Goal: Entertainment & Leisure: Consume media (video, audio)

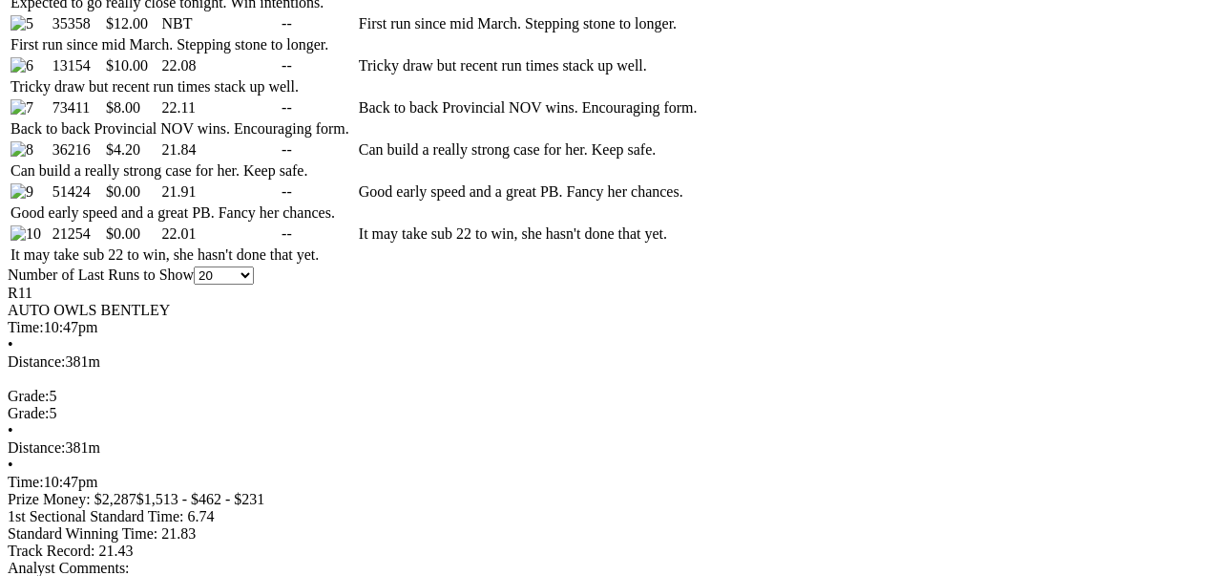
scroll to position [1272, 0]
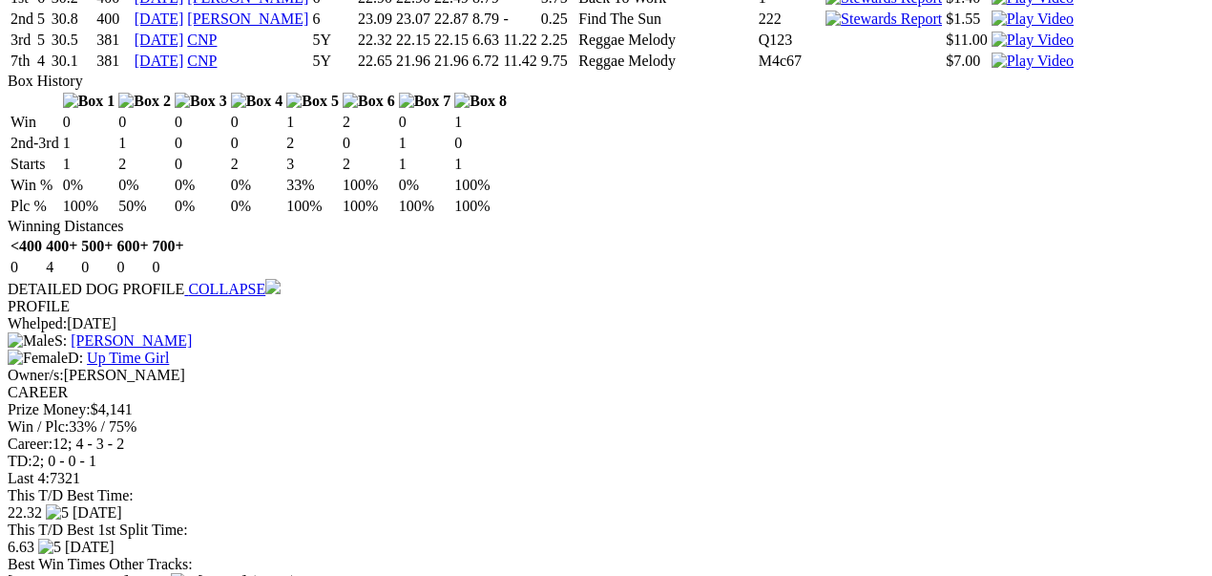
scroll to position [2354, 0]
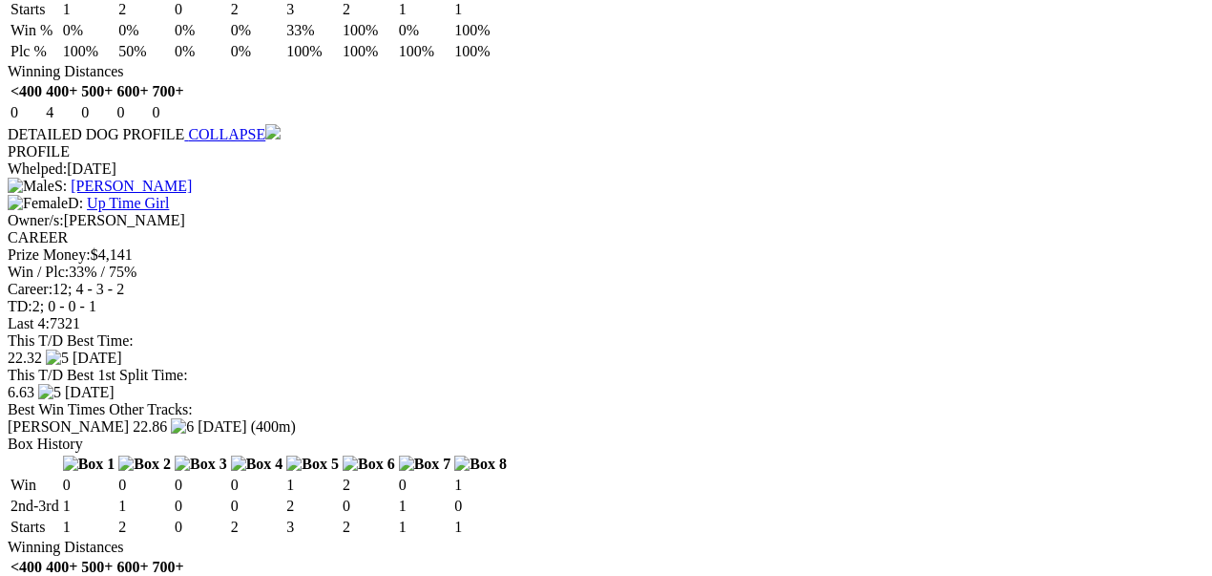
scroll to position [2482, 0]
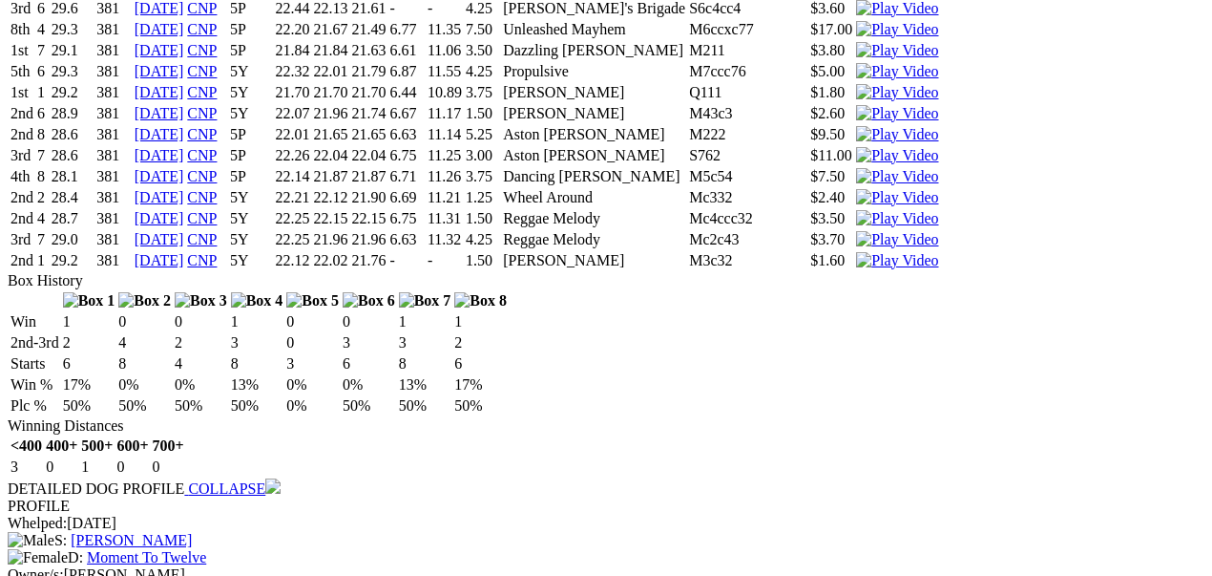
scroll to position [3563, 0]
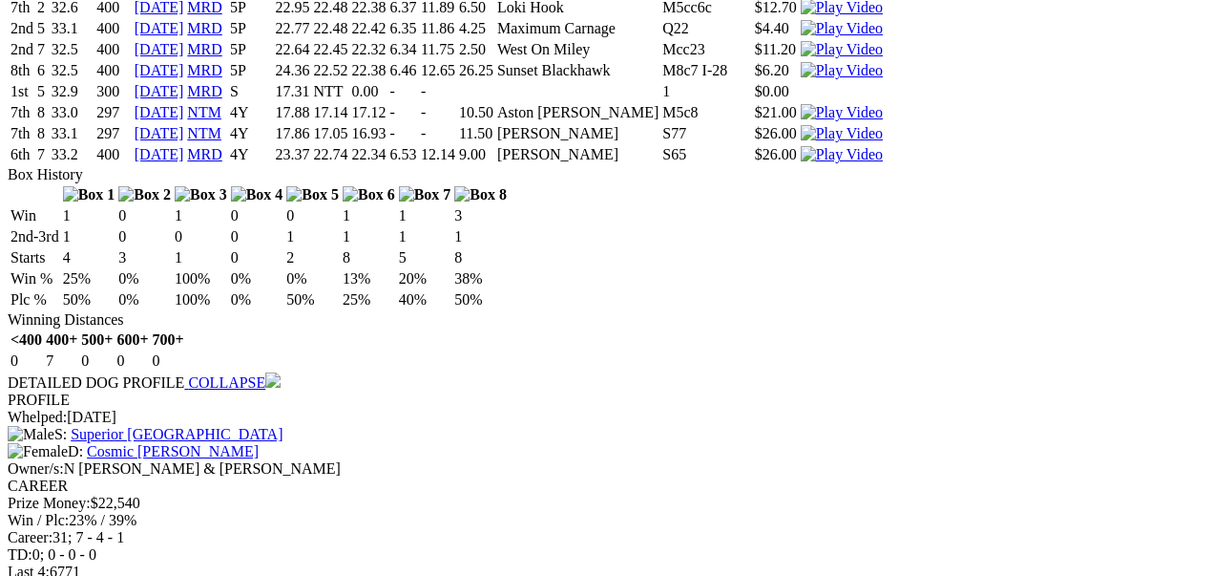
scroll to position [4772, 0]
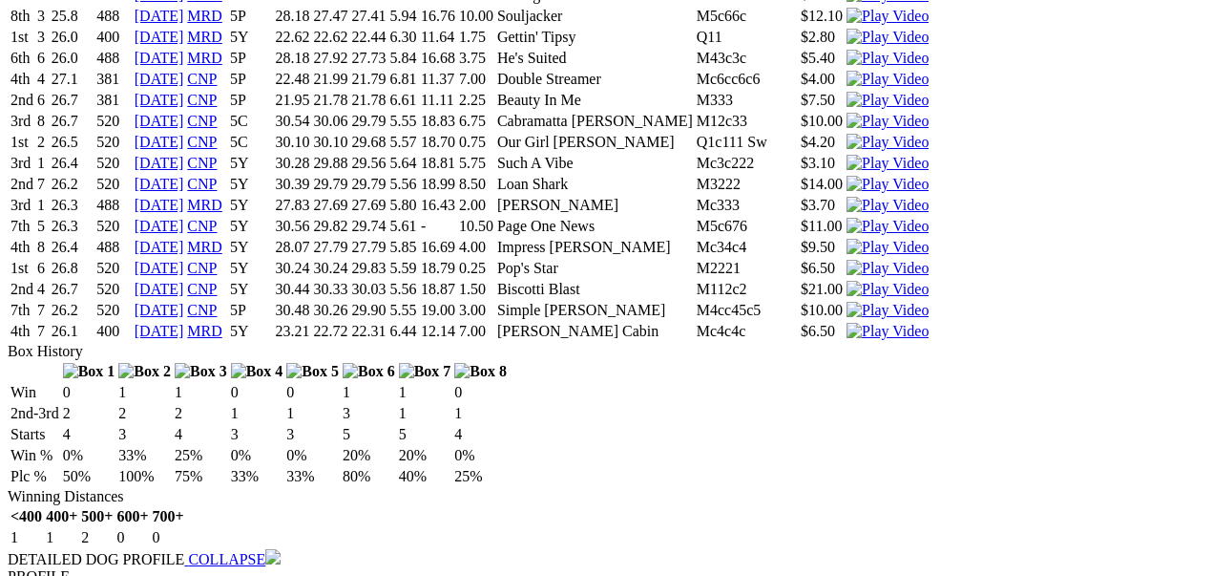
scroll to position [6045, 0]
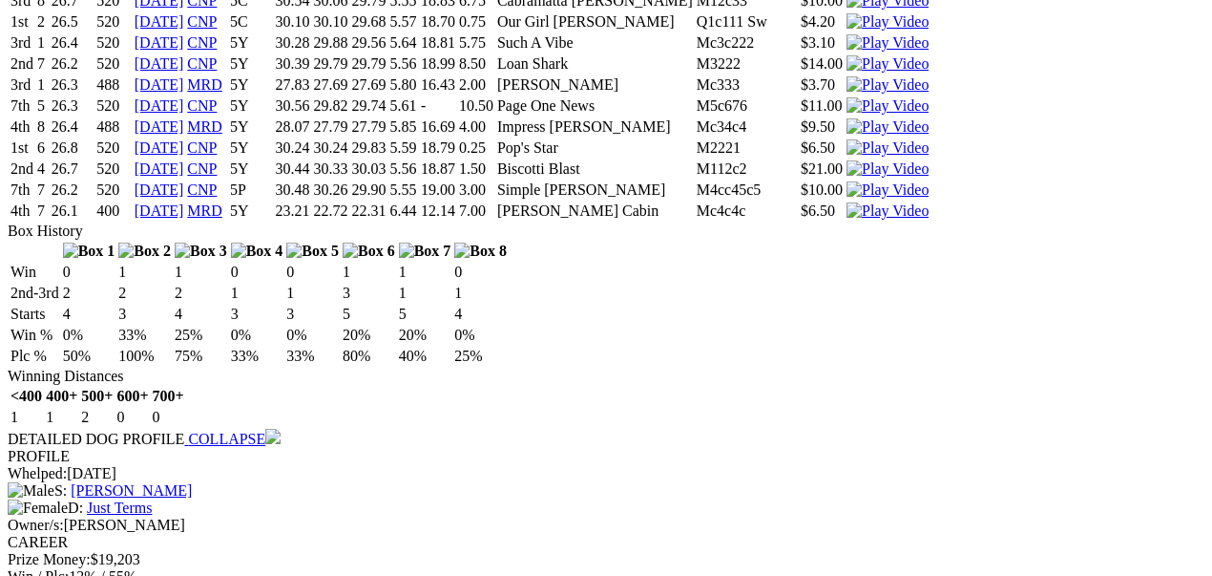
scroll to position [5981, 0]
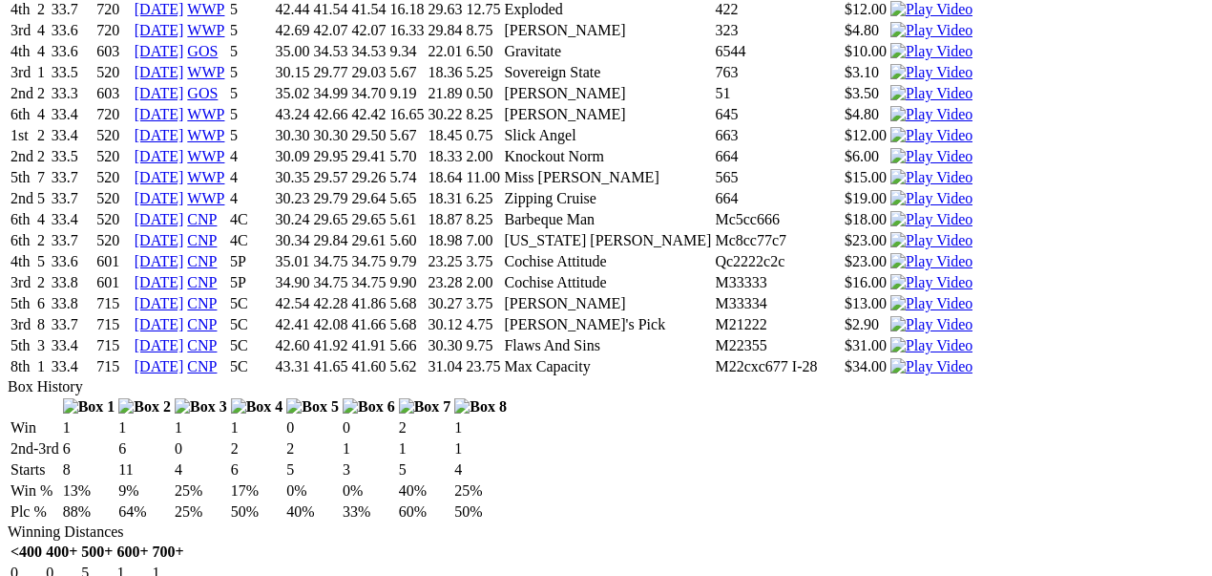
scroll to position [7190, 0]
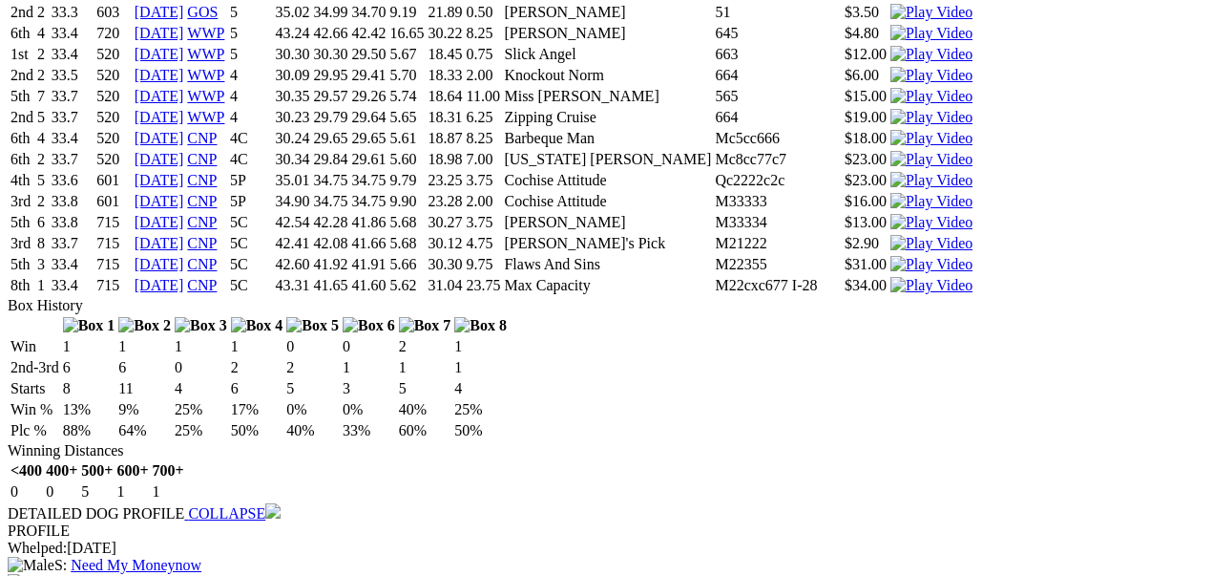
scroll to position [7254, 0]
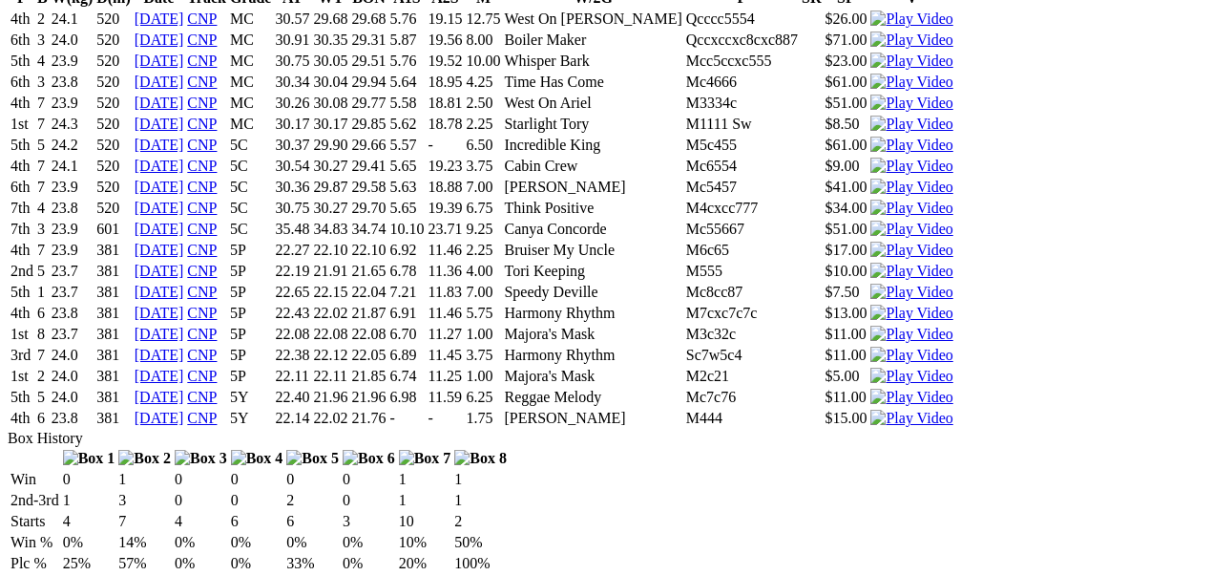
scroll to position [8399, 0]
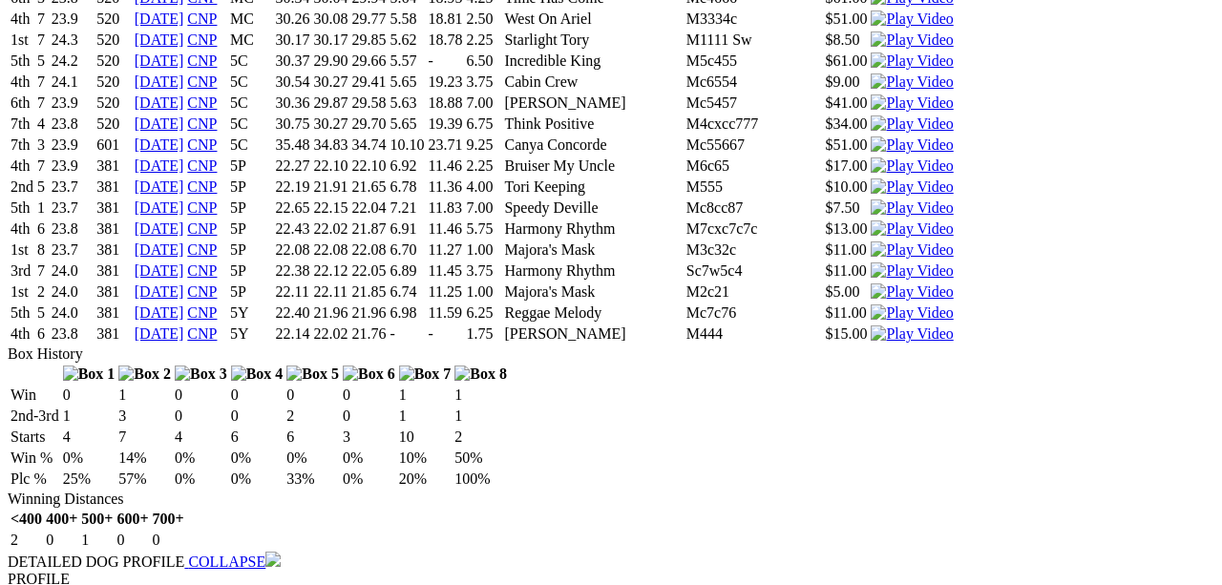
click at [798, 451] on iframe at bounding box center [611, 292] width 1222 height 585
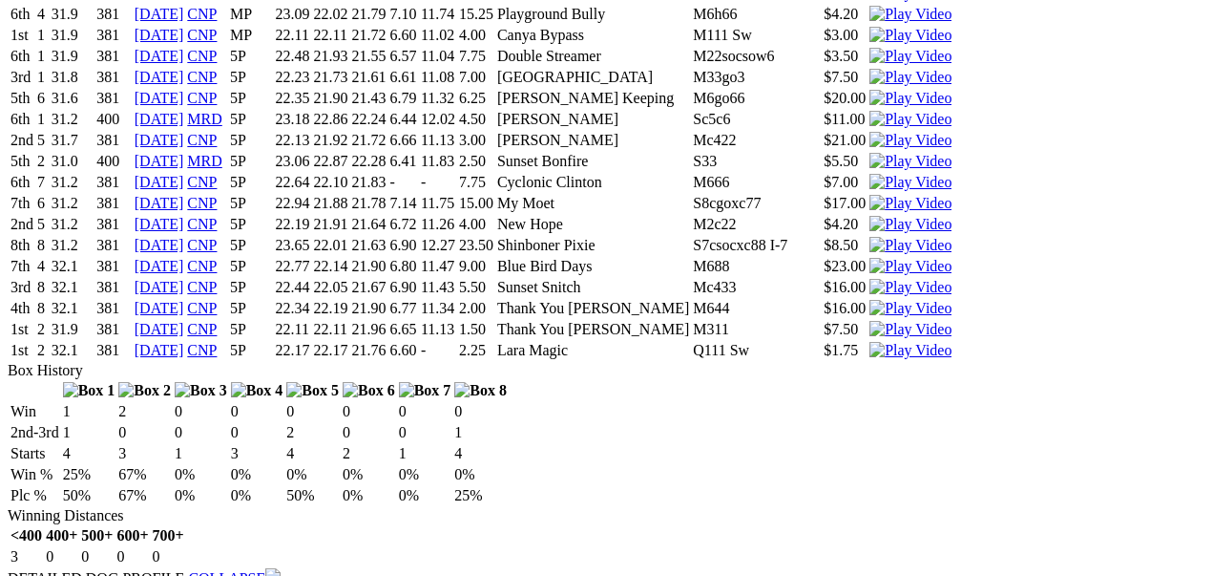
scroll to position [9672, 0]
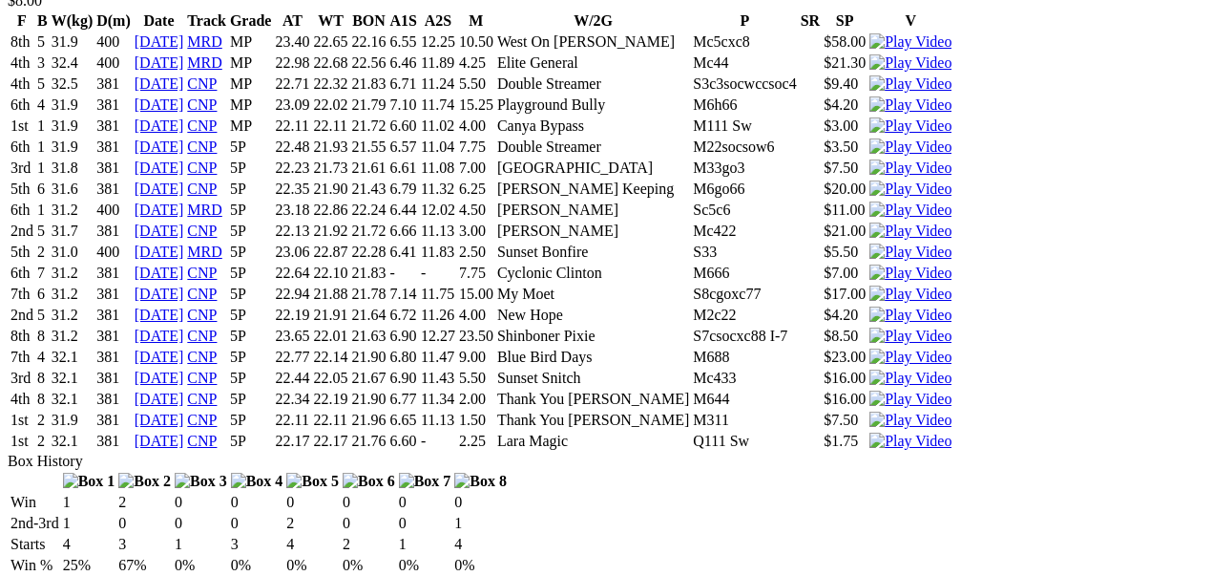
scroll to position [9608, 0]
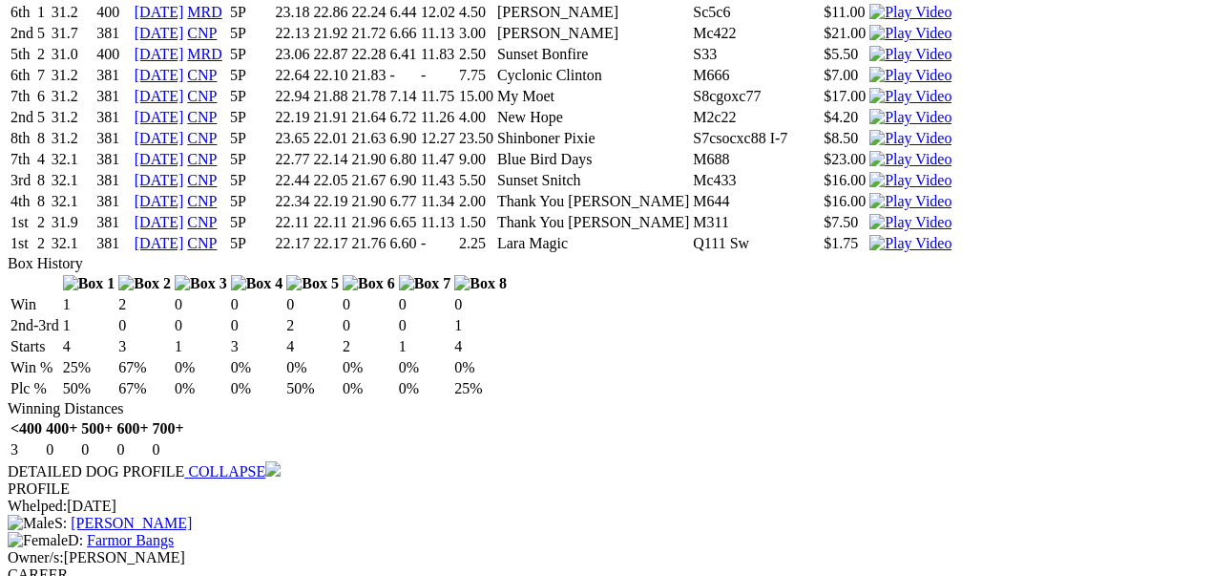
scroll to position [9798, 0]
